Goal: Information Seeking & Learning: Learn about a topic

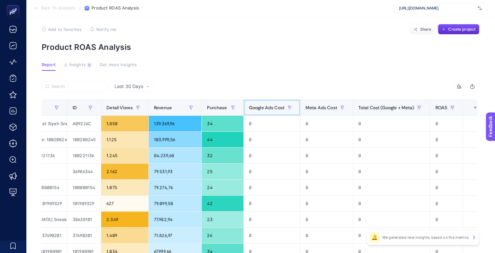
scroll to position [0, 3]
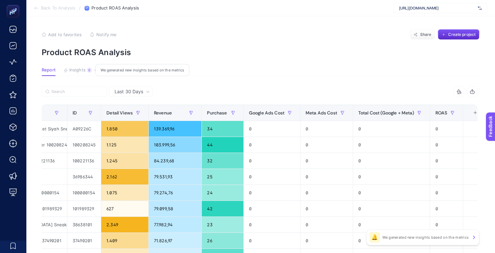
click at [77, 71] on span "Insights" at bounding box center [77, 69] width 16 height 5
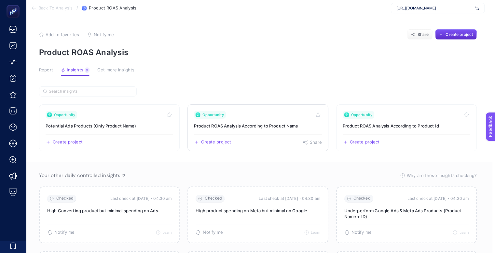
click at [254, 130] on link "Opportunity Product ROAS Analysis According to Product Name Create project Share" at bounding box center [258, 127] width 141 height 47
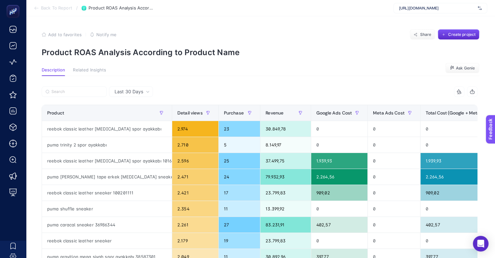
click at [133, 92] on span "Last 30 Days" at bounding box center [129, 91] width 29 height 7
click at [138, 118] on li "Last 7 Days" at bounding box center [131, 117] width 40 height 12
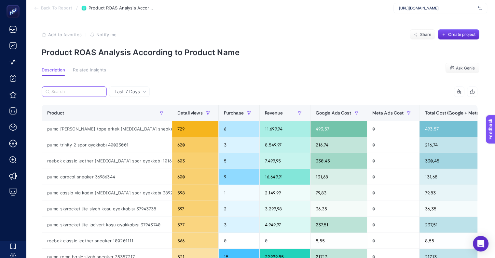
click at [76, 90] on input "Search" at bounding box center [76, 91] width 51 height 5
paste input "12165604-gry"
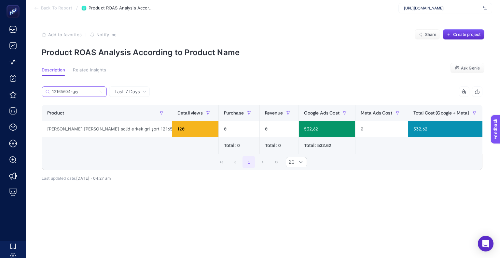
type input "12165604-gry"
drag, startPoint x: 302, startPoint y: 130, endPoint x: 289, endPoint y: 129, distance: 12.4
click at [299, 129] on div "532,62" at bounding box center [327, 129] width 56 height 16
drag, startPoint x: 88, startPoint y: 91, endPoint x: 81, endPoint y: 89, distance: 6.6
click at [81, 89] on input "12165604-gry" at bounding box center [76, 91] width 51 height 5
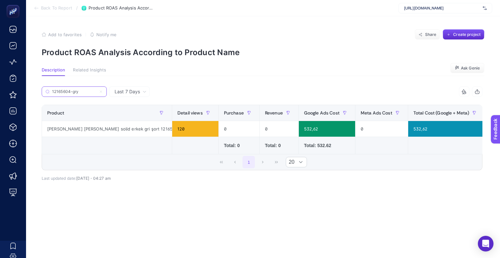
click at [102, 91] on icon at bounding box center [101, 92] width 4 height 4
click at [0, 0] on input "Search" at bounding box center [0, 0] width 0 height 0
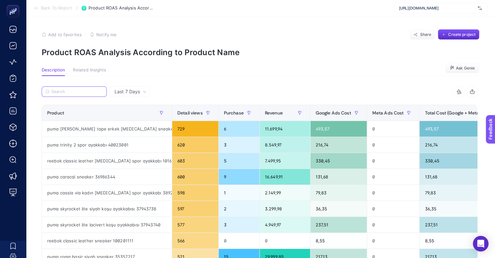
click at [76, 92] on input "Search" at bounding box center [76, 91] width 51 height 5
paste input "[URL][DOMAIN_NAME]"
type input "[URL][DOMAIN_NAME]"
click at [291, 69] on section "Description Related Insights Ask Genie" at bounding box center [261, 71] width 438 height 8
click at [66, 94] on label at bounding box center [74, 91] width 65 height 10
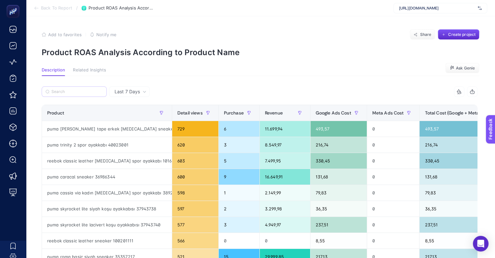
click at [0, 0] on input "Search" at bounding box center [0, 0] width 0 height 0
click at [69, 91] on input "Search" at bounding box center [76, 91] width 51 height 5
paste input "12165604-gry"
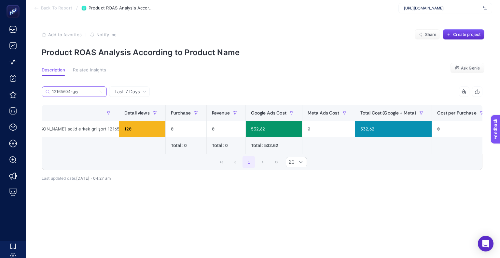
scroll to position [0, 51]
type input "12165604-gry"
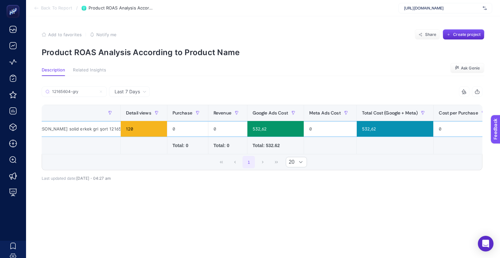
click at [248, 130] on div "532,62" at bounding box center [276, 129] width 56 height 16
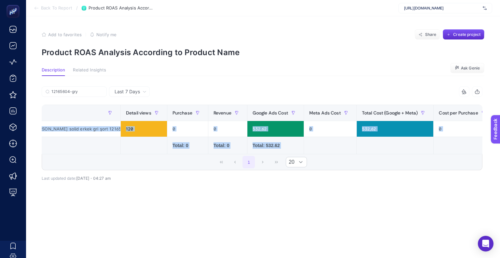
click at [227, 155] on div "12165604-gry 10 items selected Product Detail views Purchase Revenue Google Ads…" at bounding box center [262, 128] width 441 height 84
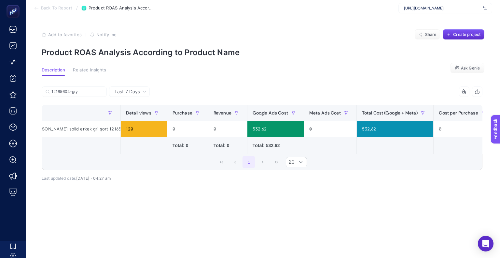
click at [319, 70] on section "Description Related Insights Ask Genie" at bounding box center [263, 71] width 443 height 8
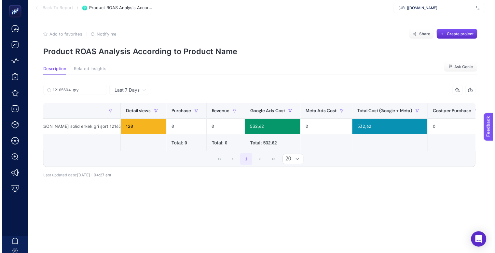
scroll to position [0, 0]
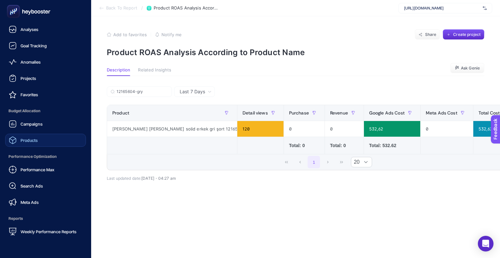
click at [38, 138] on link "Products" at bounding box center [45, 140] width 81 height 13
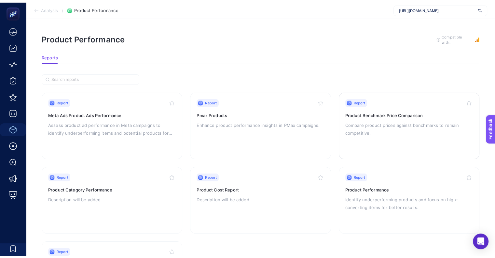
scroll to position [33, 0]
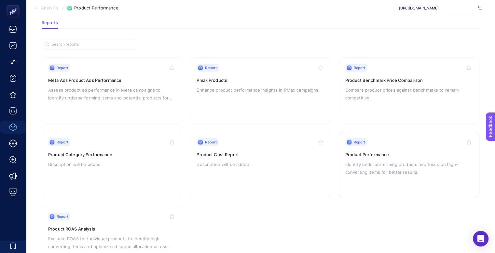
click at [370, 158] on div "Report Product Performance Identify underperforming products and focus on high-…" at bounding box center [410, 164] width 128 height 53
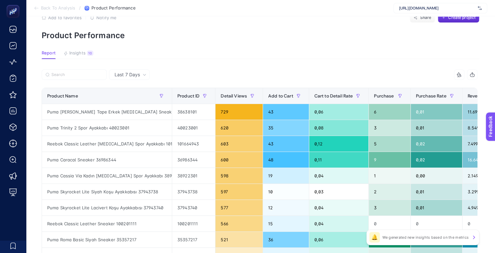
scroll to position [33, 0]
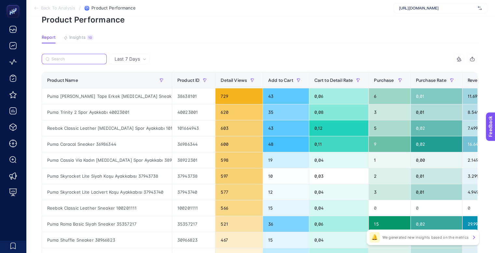
click at [75, 57] on input "Search" at bounding box center [76, 59] width 51 height 5
click at [138, 56] on span "Last 7 Days" at bounding box center [127, 59] width 25 height 7
click at [80, 58] on input "Search" at bounding box center [76, 59] width 51 height 5
paste input "12165604-gry"
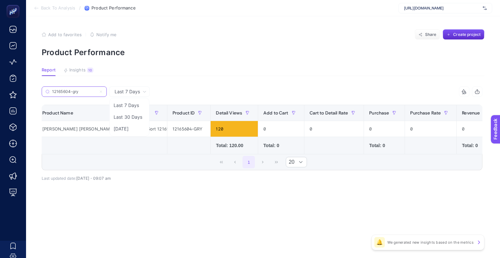
scroll to position [0, 0]
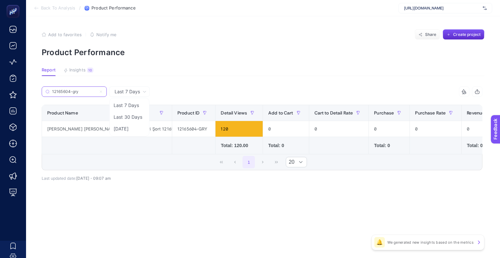
type input "12165604-gry"
click at [228, 68] on section "Report Insights 10 We generated new insights based on the metrics" at bounding box center [263, 71] width 443 height 8
